Goal: Navigation & Orientation: Find specific page/section

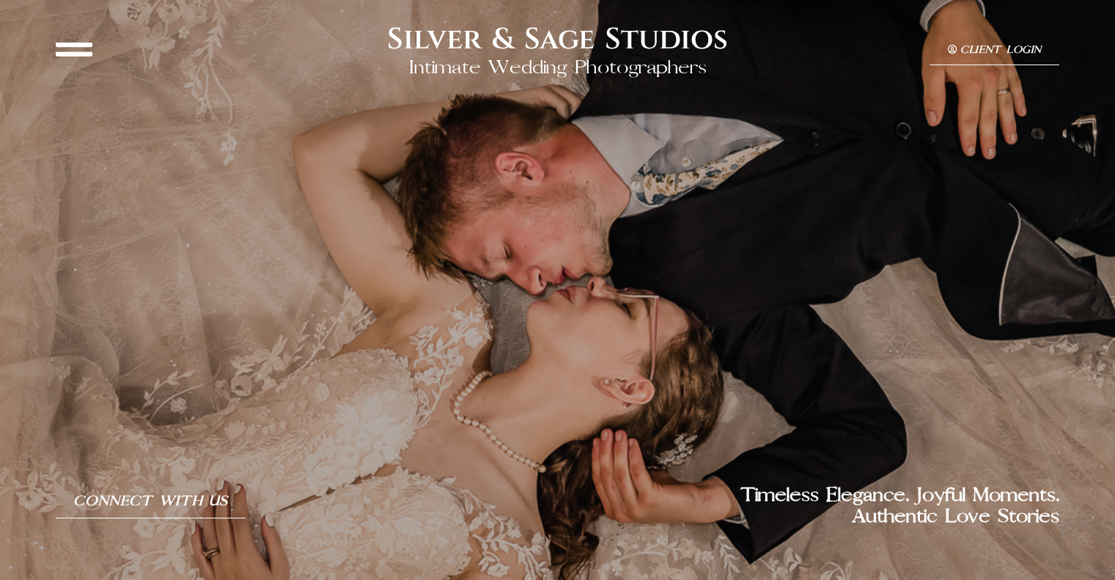
click at [91, 48] on icon at bounding box center [74, 49] width 37 height 37
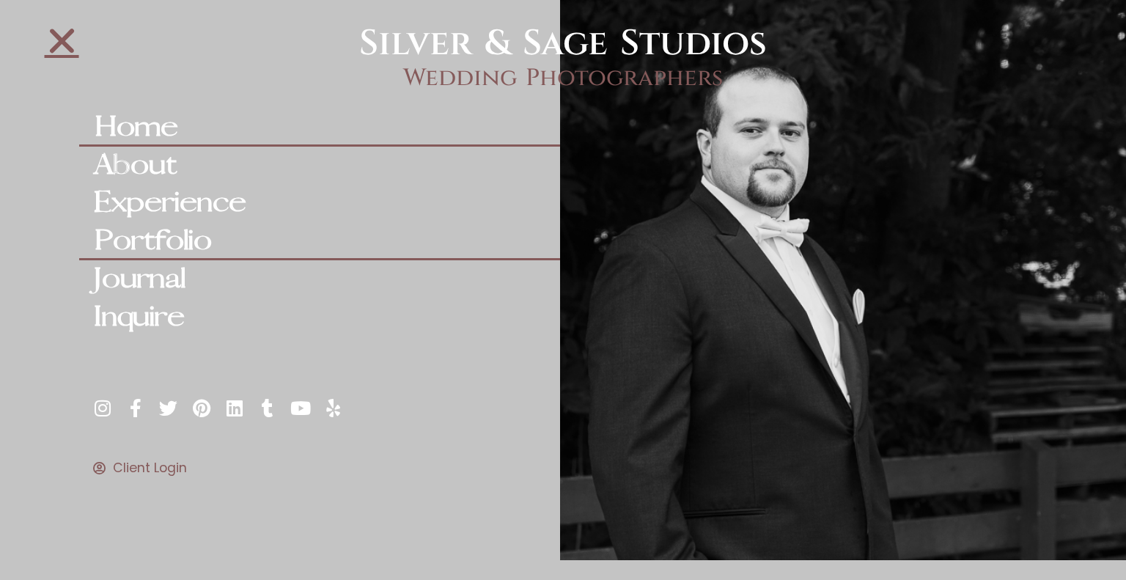
click at [174, 228] on link "Portfolio" at bounding box center [319, 241] width 481 height 38
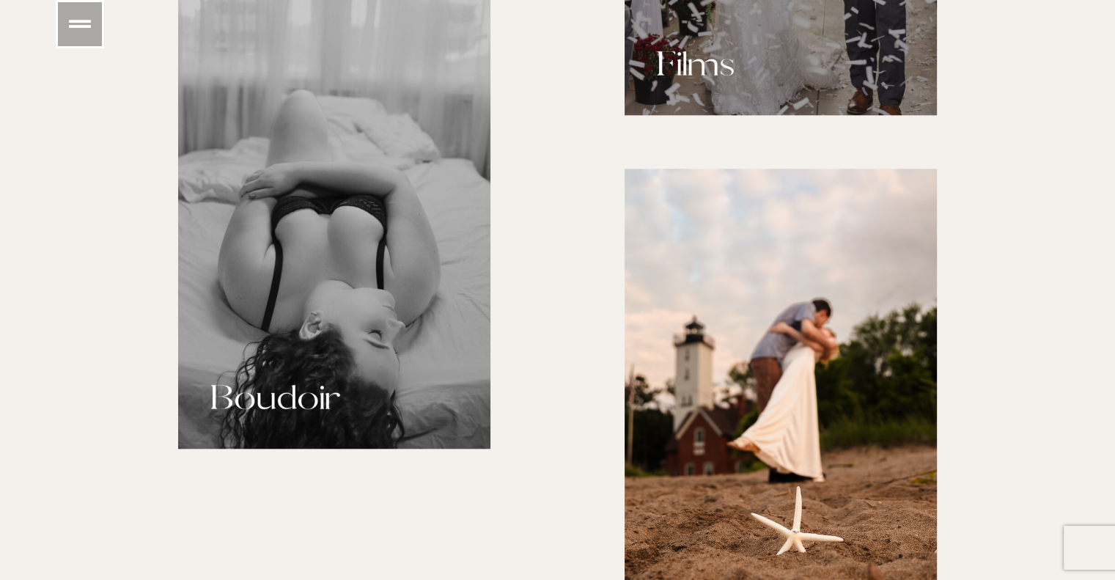
scroll to position [1759, 0]
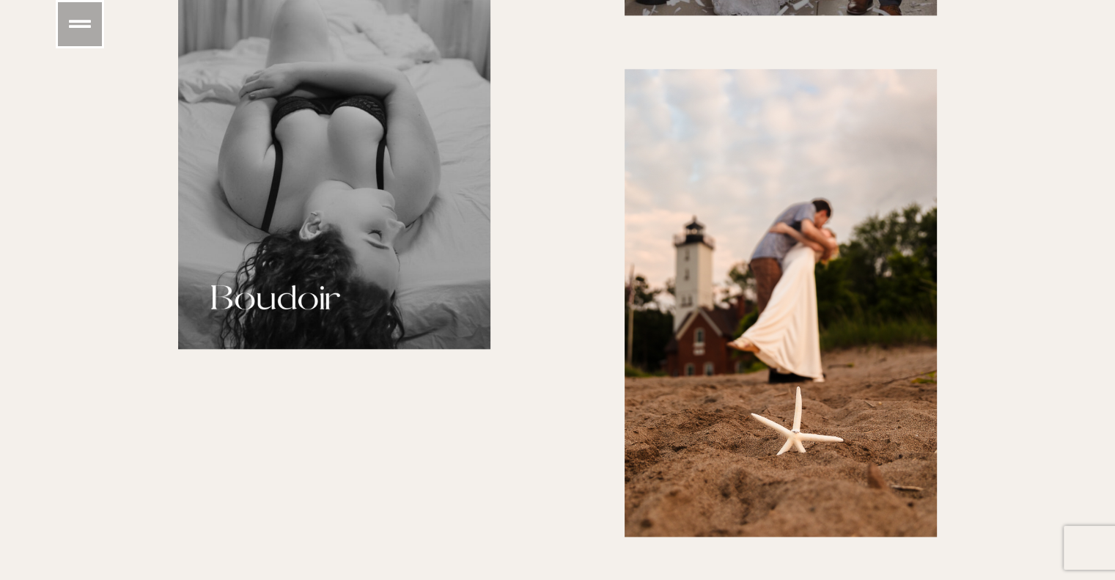
click at [314, 224] on img at bounding box center [334, 115] width 312 height 468
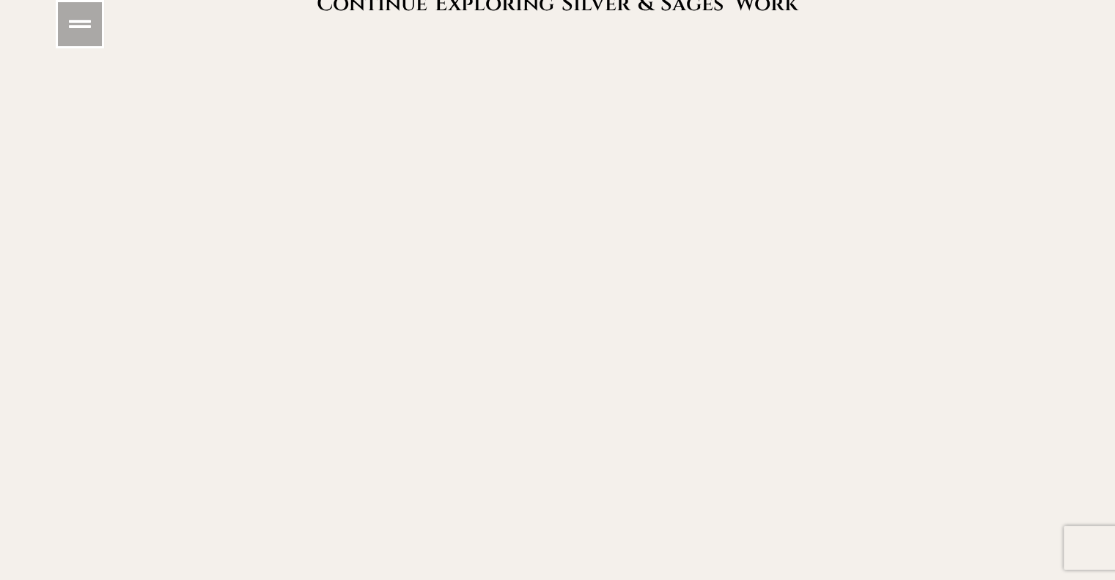
scroll to position [4252, 0]
